Goal: Information Seeking & Learning: Learn about a topic

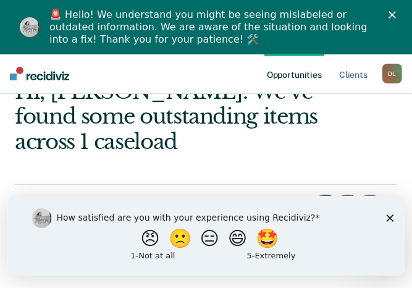
scroll to position [106, 0]
click at [387, 217] on icon "Close survey" at bounding box center [389, 217] width 7 height 7
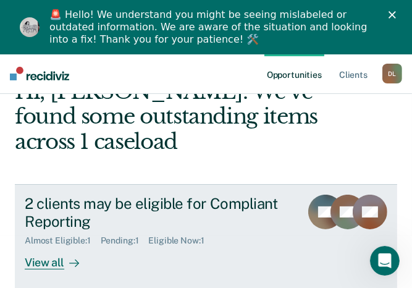
scroll to position [117, 0]
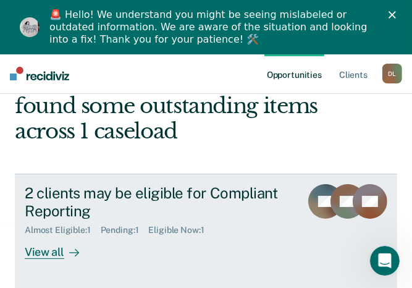
click at [58, 254] on div "View all" at bounding box center [59, 247] width 69 height 24
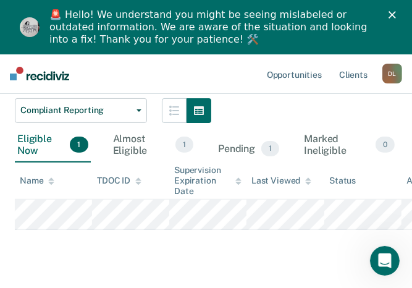
scroll to position [194, 0]
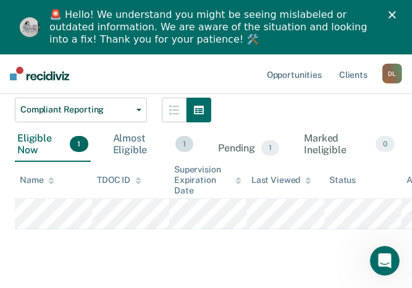
click at [148, 147] on div "Almost Eligible 1" at bounding box center [153, 144] width 86 height 35
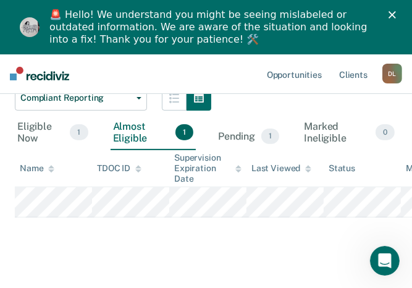
scroll to position [205, 0]
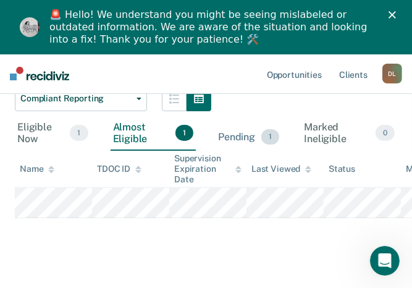
click at [252, 133] on div "Pending 1" at bounding box center [248, 137] width 66 height 27
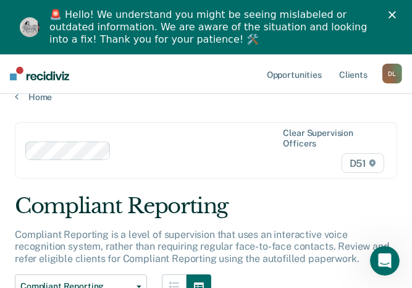
scroll to position [0, 0]
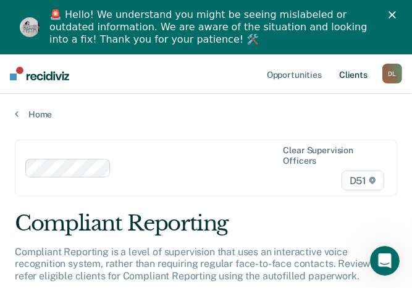
click at [358, 71] on link "Client s" at bounding box center [352, 73] width 33 height 39
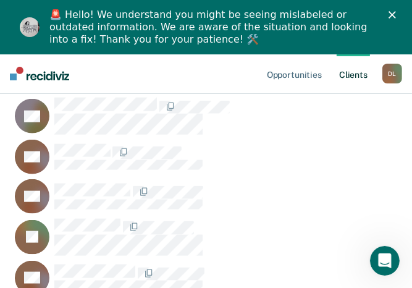
scroll to position [868, 0]
